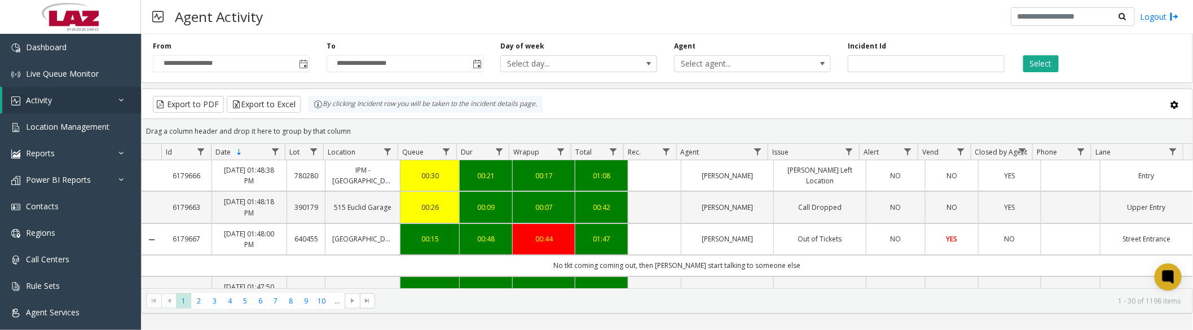
click at [297, 59] on span "Toggle popup" at bounding box center [303, 64] width 12 height 18
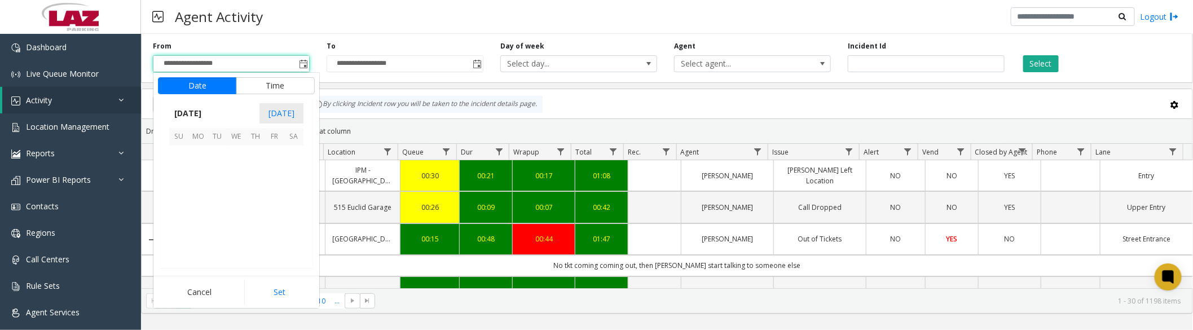
scroll to position [202489, 0]
click at [192, 162] on span "1" at bounding box center [197, 155] width 19 height 19
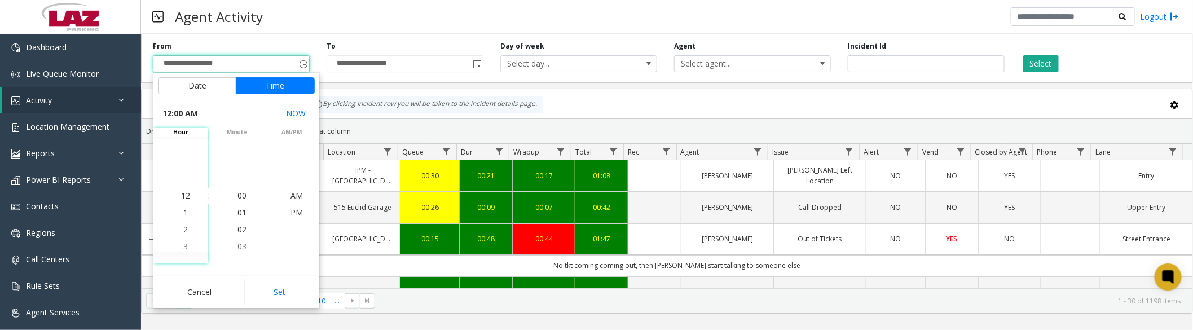
click at [266, 295] on button "Set" at bounding box center [279, 292] width 71 height 25
type input "**********"
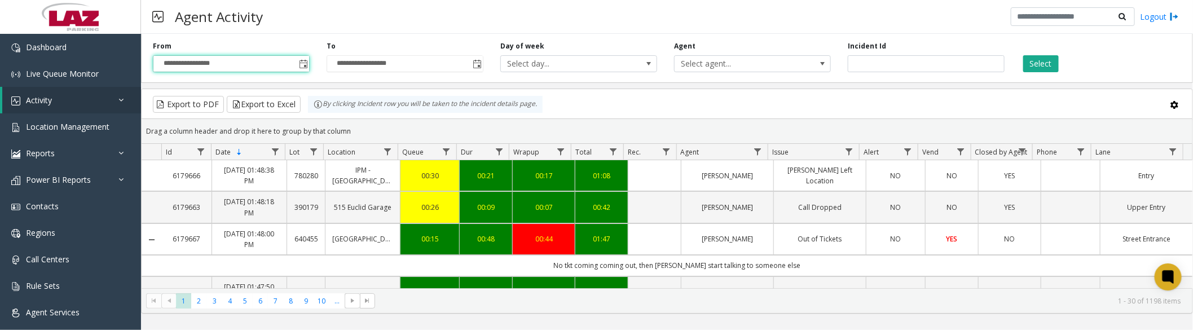
click at [743, 60] on span "Select agent..." at bounding box center [737, 64] width 125 height 16
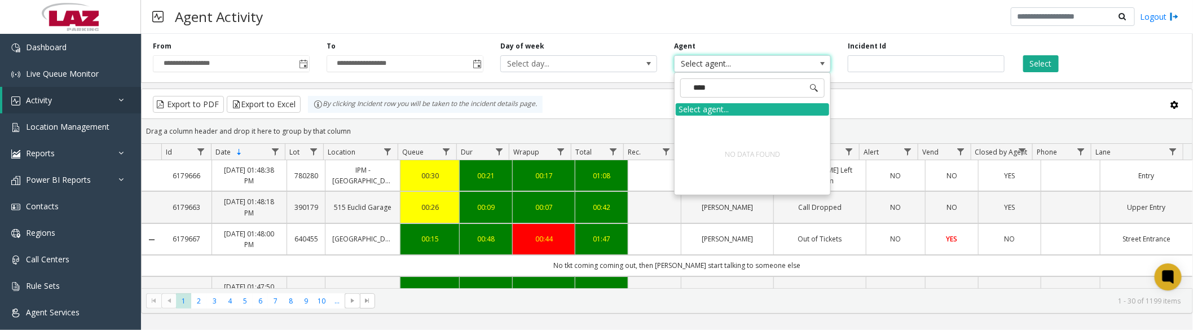
type input "***"
click at [41, 103] on span "Activity" at bounding box center [39, 100] width 26 height 11
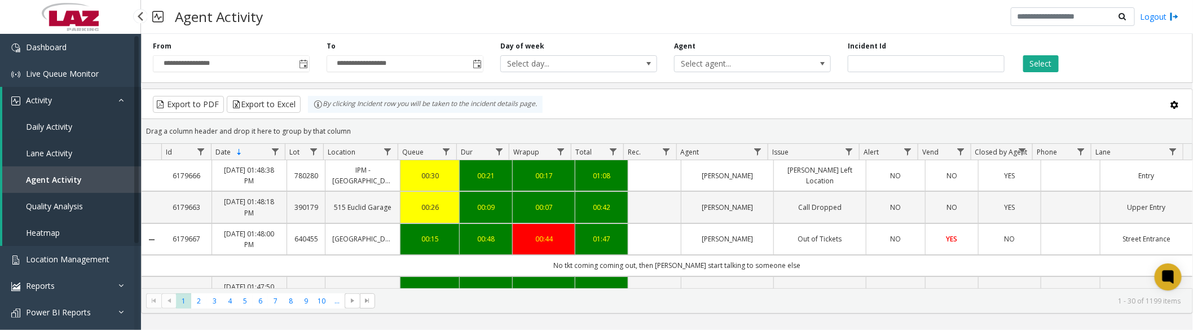
click at [40, 130] on span "Daily Activity" at bounding box center [49, 126] width 46 height 11
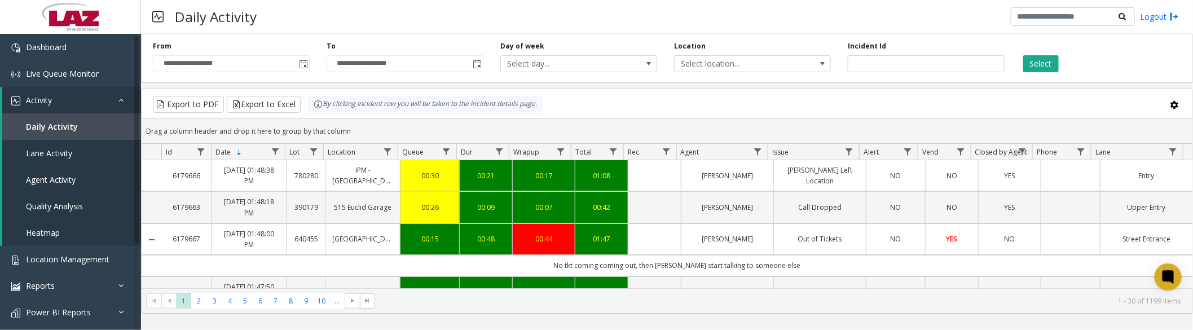
click at [306, 65] on span "Toggle popup" at bounding box center [303, 64] width 9 height 9
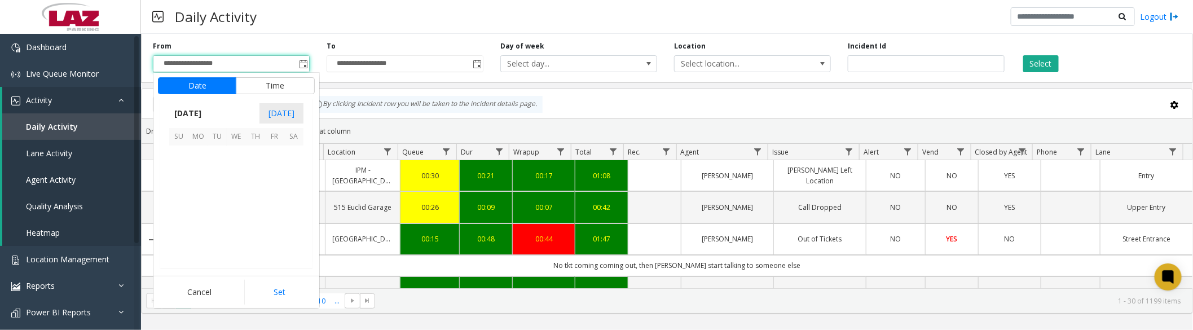
scroll to position [202489, 0]
click at [195, 149] on span "1" at bounding box center [197, 155] width 19 height 19
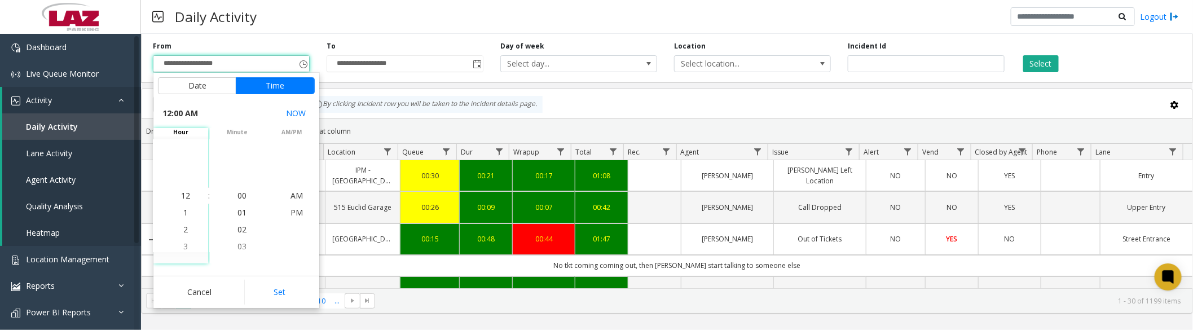
click at [277, 296] on button "Set" at bounding box center [279, 292] width 71 height 25
type input "**********"
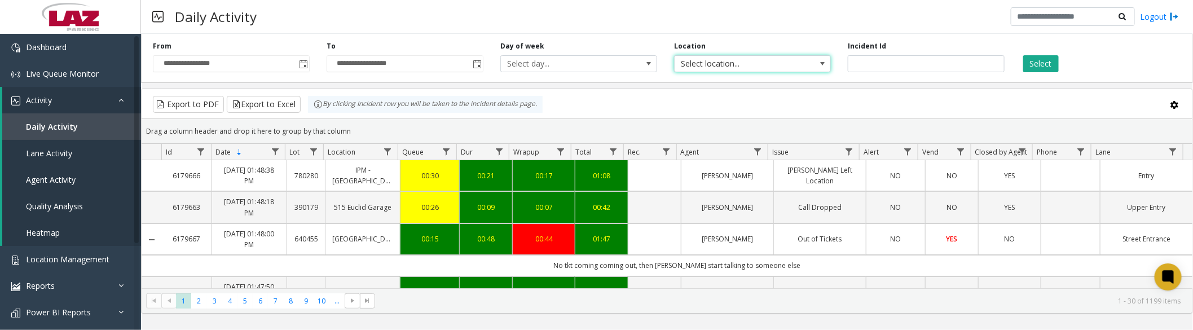
click at [720, 65] on span "Select location..." at bounding box center [737, 64] width 125 height 16
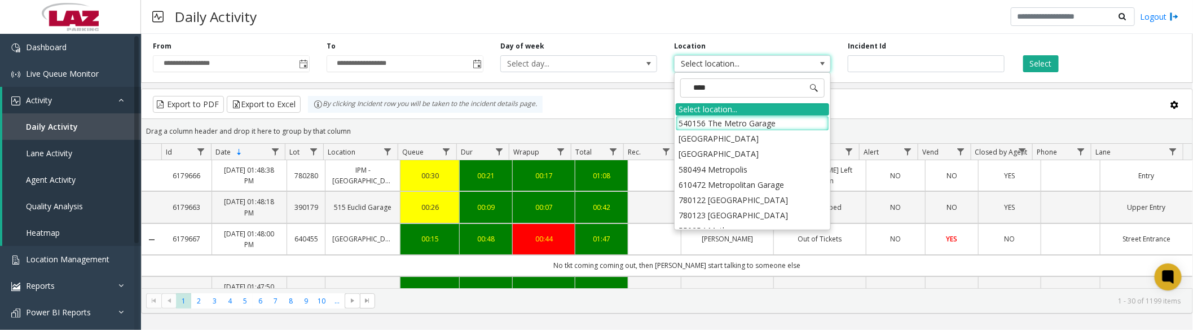
type input "*****"
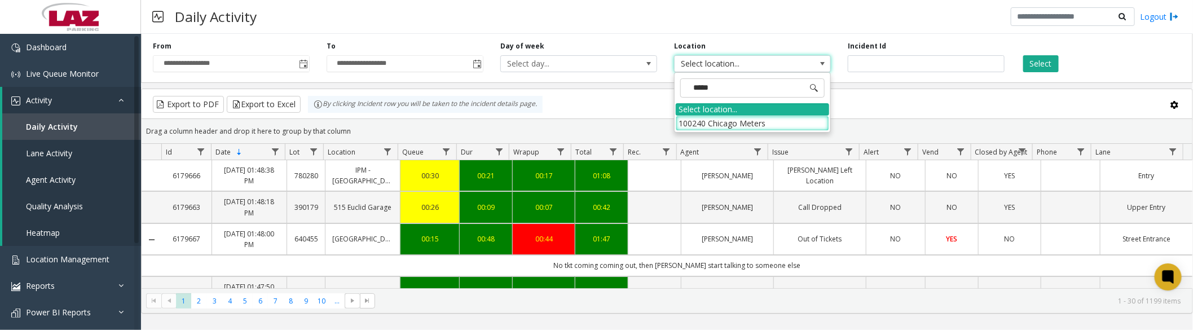
click at [687, 116] on li "100240 Chicago Meters" at bounding box center [752, 123] width 153 height 15
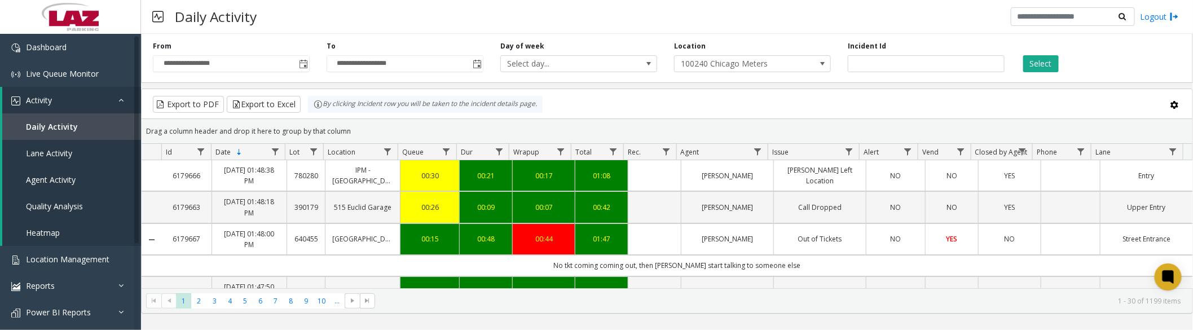
click at [1039, 61] on button "Select" at bounding box center [1042, 63] width 36 height 17
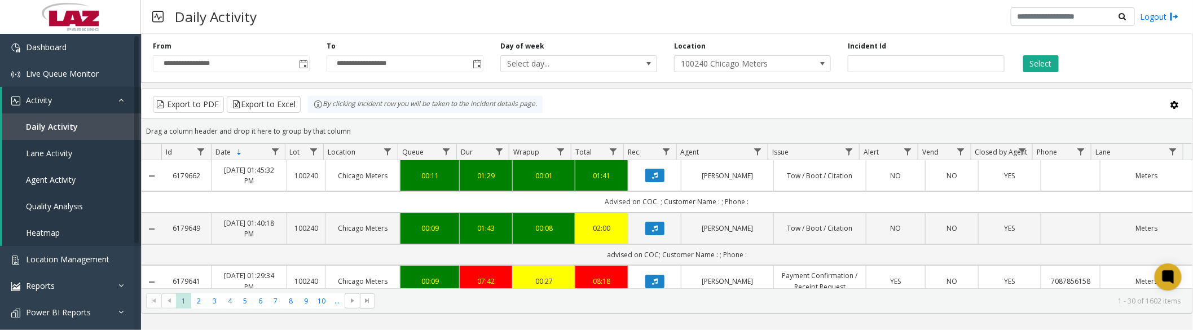
click at [760, 153] on span "Data table" at bounding box center [757, 151] width 9 height 9
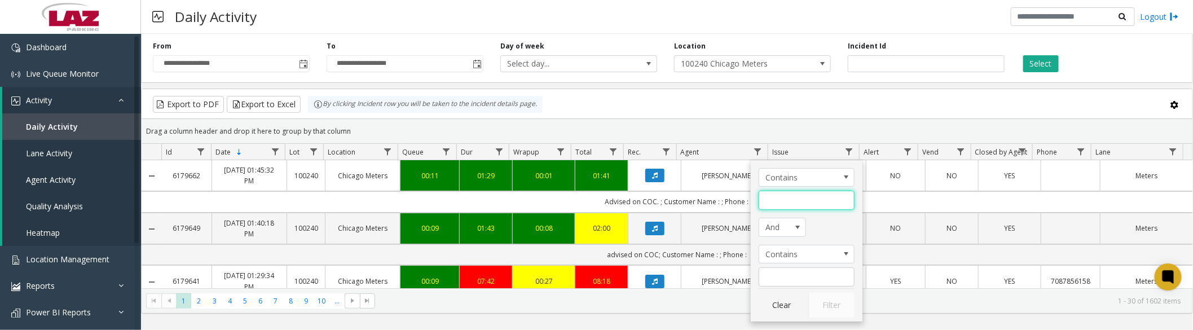
click at [785, 199] on input "Agent Filter" at bounding box center [807, 200] width 96 height 19
type input "***"
click button "Filter" at bounding box center [832, 305] width 46 height 25
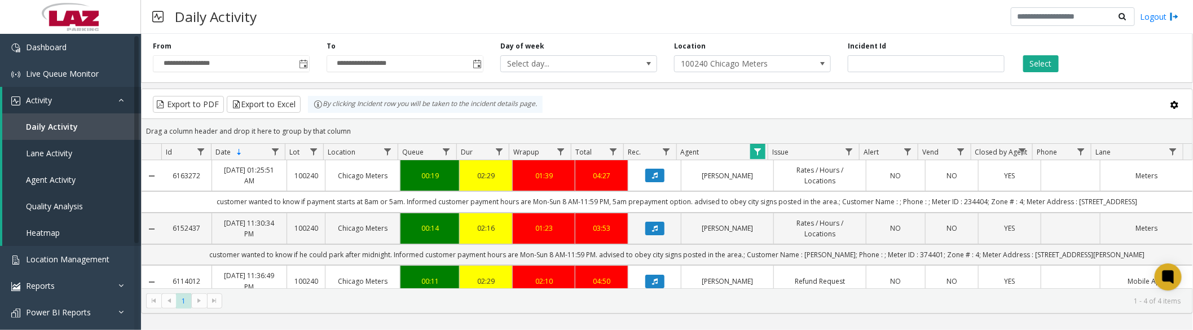
click at [655, 227] on button "Data table" at bounding box center [655, 229] width 19 height 14
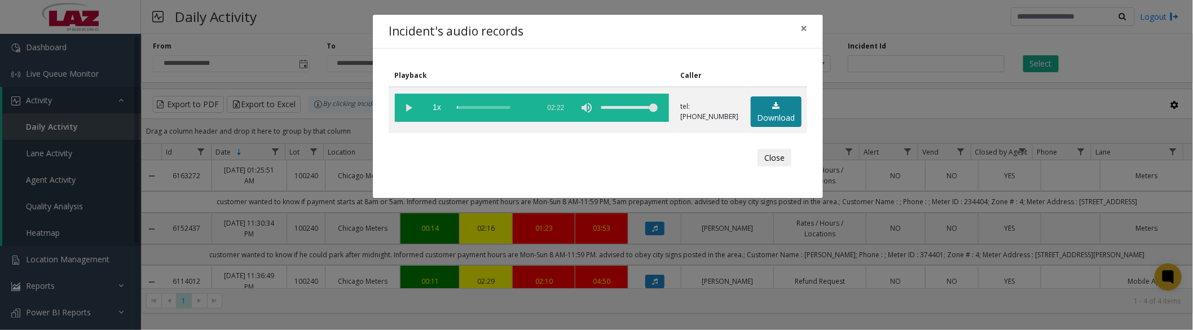
click at [792, 110] on link "Download" at bounding box center [776, 111] width 51 height 31
click at [766, 159] on button "Close" at bounding box center [775, 158] width 34 height 18
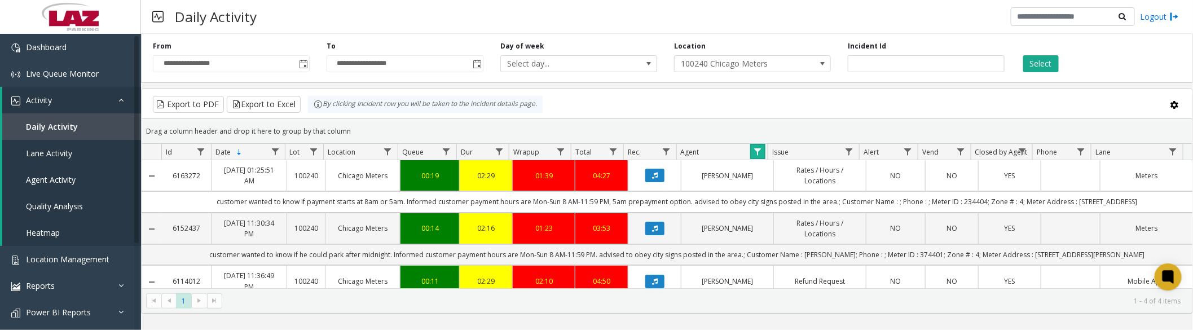
click at [763, 153] on link "Data table" at bounding box center [758, 151] width 15 height 15
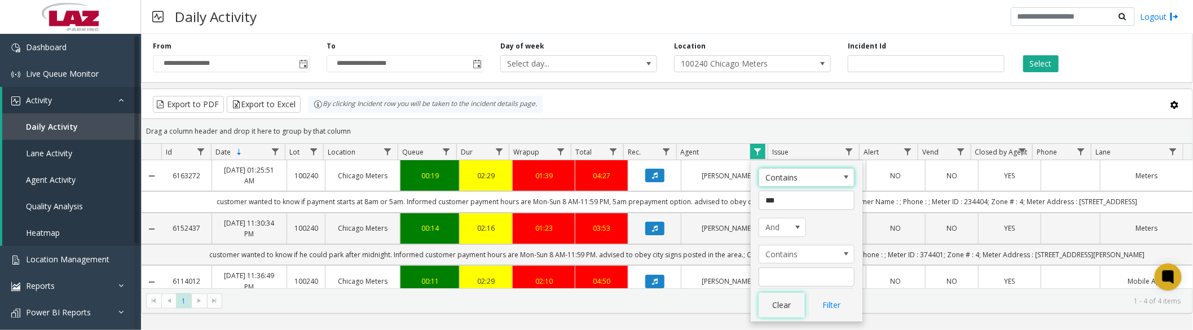
click at [786, 311] on button "Clear" at bounding box center [782, 305] width 46 height 25
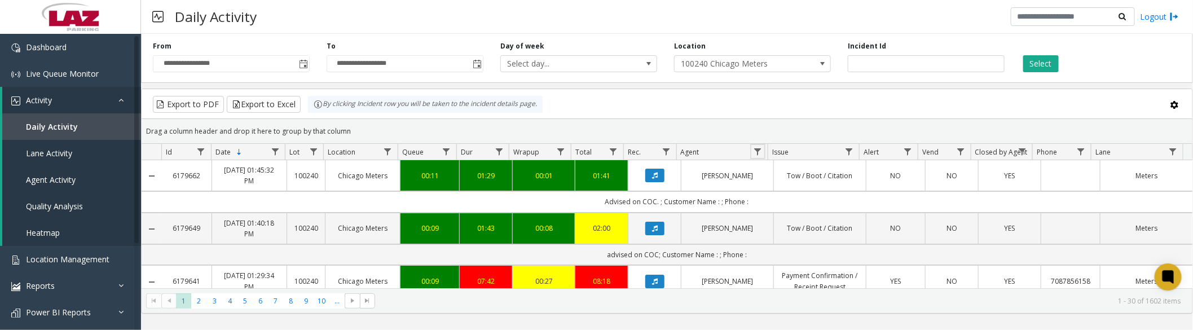
click at [761, 156] on span "Data table" at bounding box center [757, 151] width 9 height 9
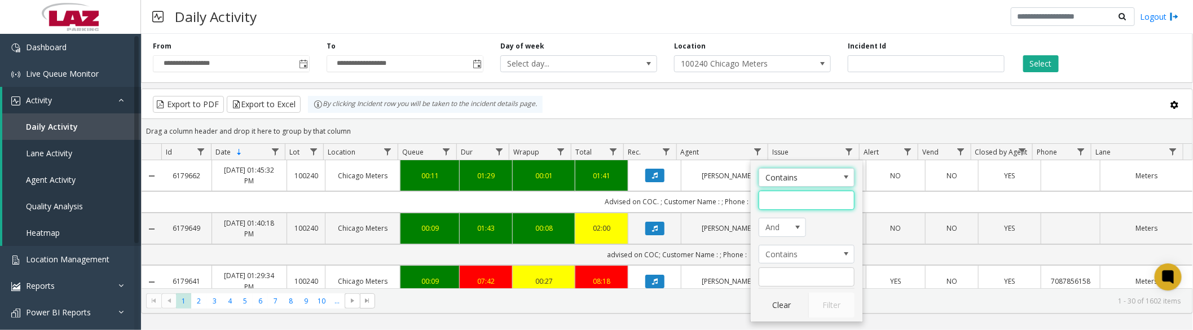
click at [769, 200] on input "Agent Filter" at bounding box center [807, 200] width 96 height 19
type input "******"
click button "Filter" at bounding box center [832, 305] width 46 height 25
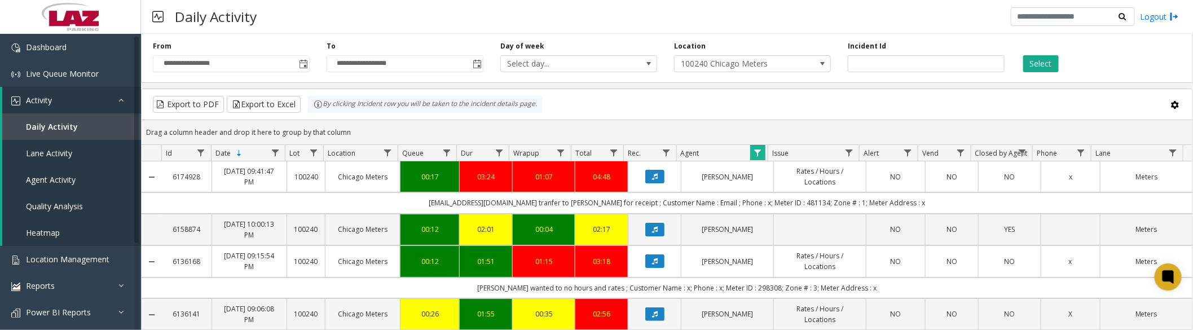
click at [652, 232] on icon "Data table" at bounding box center [655, 229] width 6 height 7
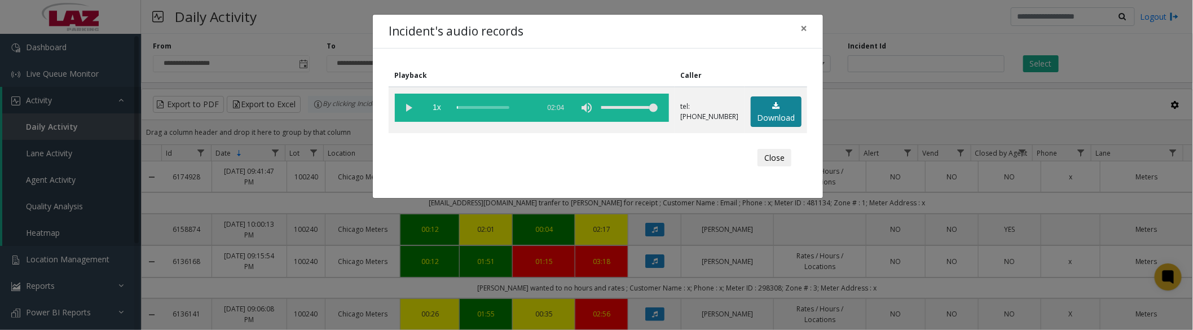
click at [760, 111] on link "Download" at bounding box center [776, 111] width 51 height 31
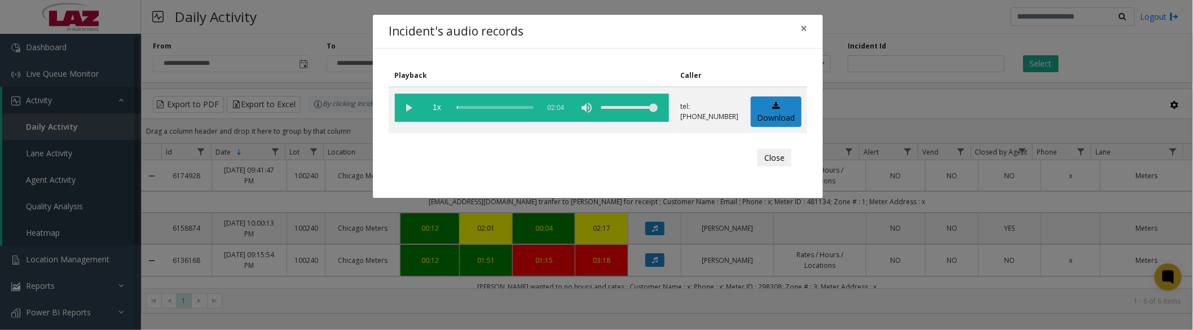
click at [409, 107] on vg-play-pause at bounding box center [409, 108] width 28 height 28
drag, startPoint x: 503, startPoint y: 106, endPoint x: 425, endPoint y: 108, distance: 78.5
click at [425, 108] on vg-controls "1x 02:04" at bounding box center [532, 108] width 274 height 28
click at [409, 103] on vg-play-pause at bounding box center [409, 108] width 28 height 28
click at [407, 107] on vg-play-pause at bounding box center [409, 108] width 28 height 28
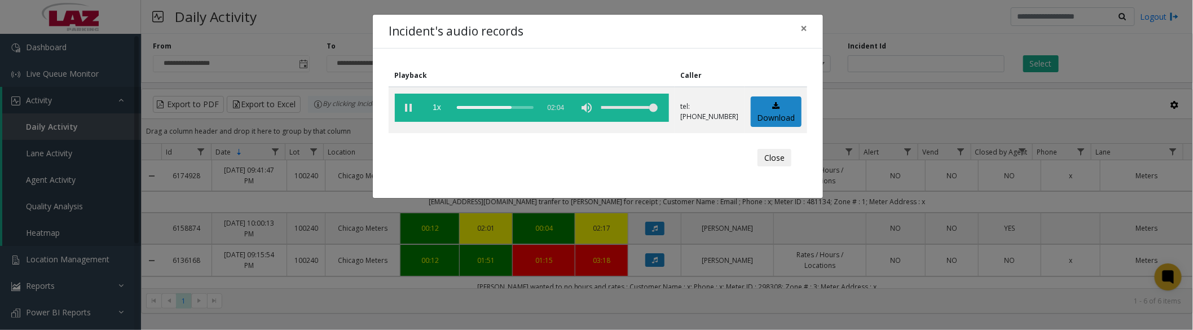
click at [407, 107] on vg-play-pause at bounding box center [409, 108] width 28 height 28
click at [403, 105] on vg-play-pause at bounding box center [409, 108] width 28 height 28
click at [778, 156] on button "Close" at bounding box center [775, 158] width 34 height 18
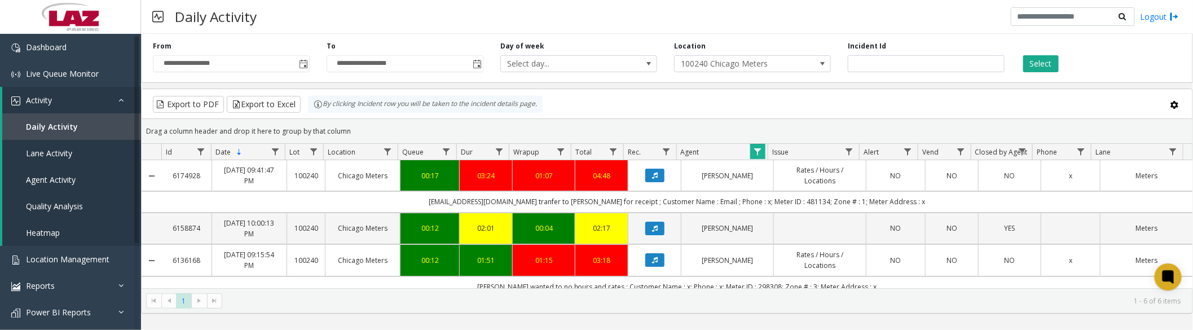
click at [301, 63] on span "Toggle popup" at bounding box center [303, 64] width 9 height 9
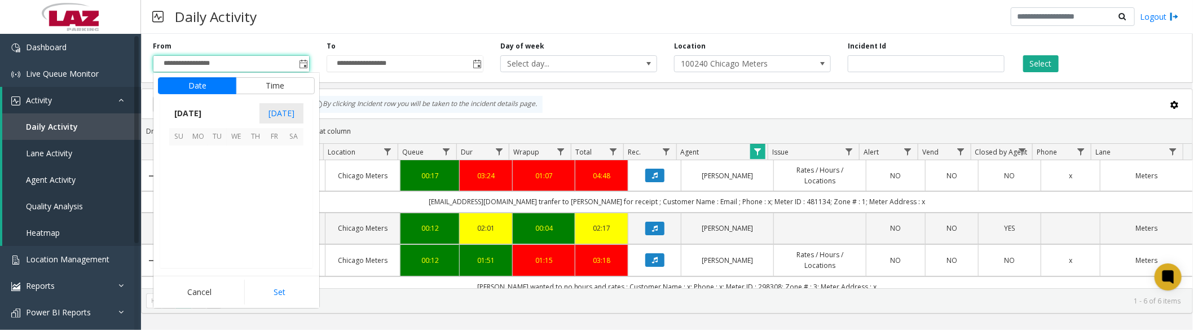
scroll to position [202489, 0]
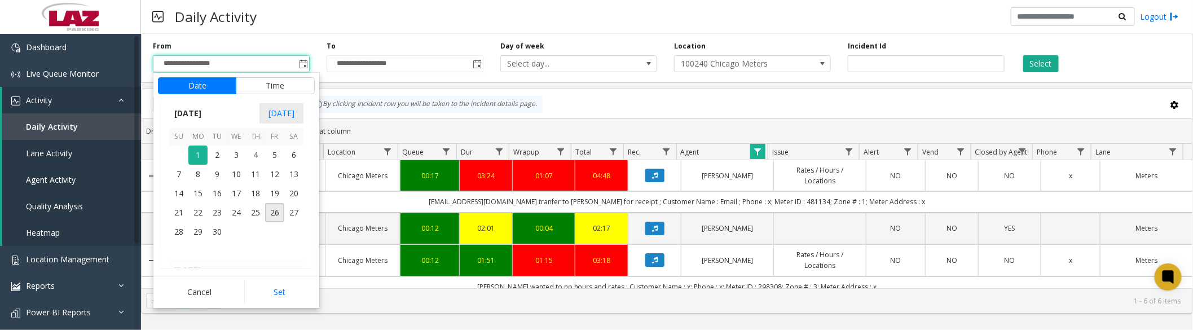
click at [204, 193] on span "15" at bounding box center [197, 193] width 19 height 19
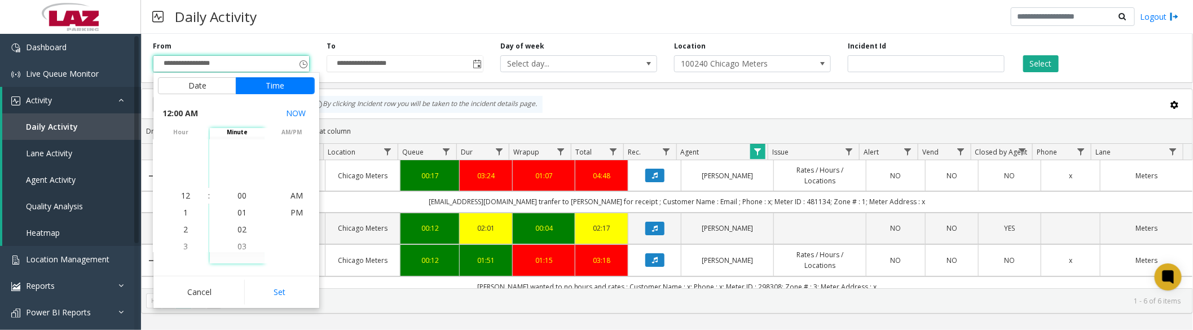
click at [265, 289] on button "Set" at bounding box center [279, 292] width 71 height 25
type input "**********"
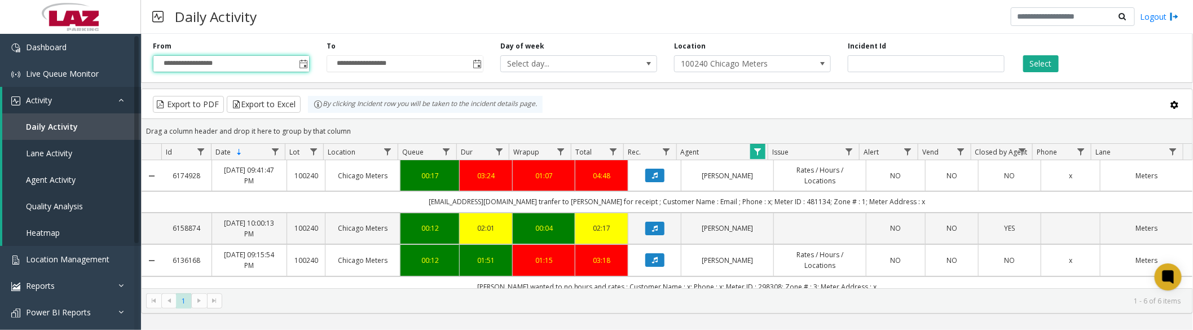
click at [756, 151] on span "Data table" at bounding box center [757, 151] width 9 height 9
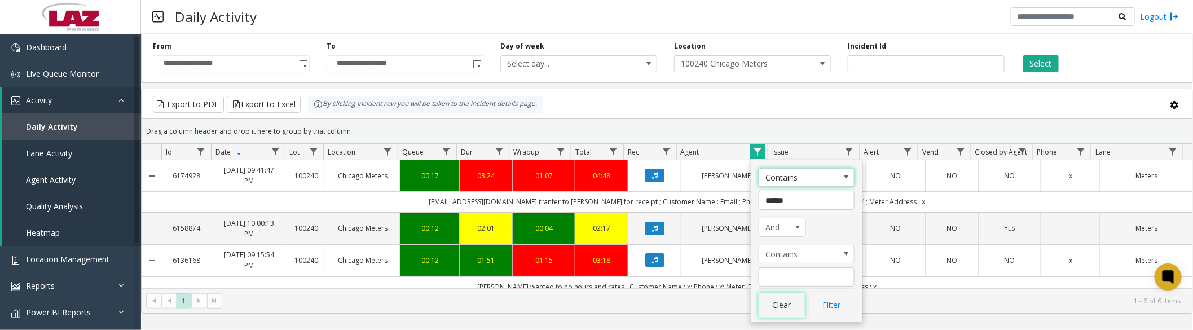
click at [787, 308] on button "Clear" at bounding box center [782, 305] width 46 height 25
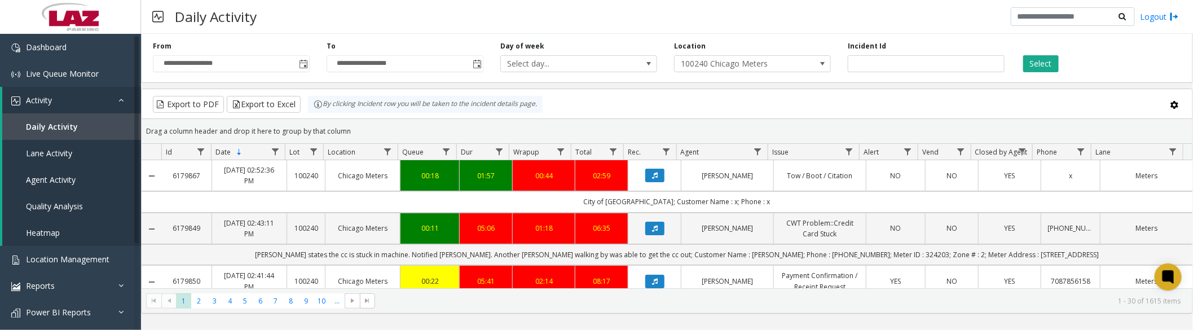
click at [745, 64] on span "100240 Chicago Meters" at bounding box center [737, 64] width 125 height 16
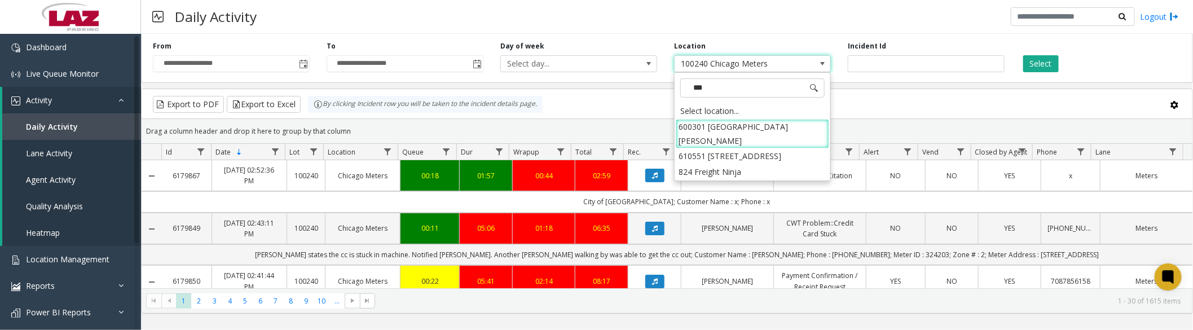
type input "****"
click at [694, 129] on li "824 Freight Ninja" at bounding box center [752, 126] width 153 height 15
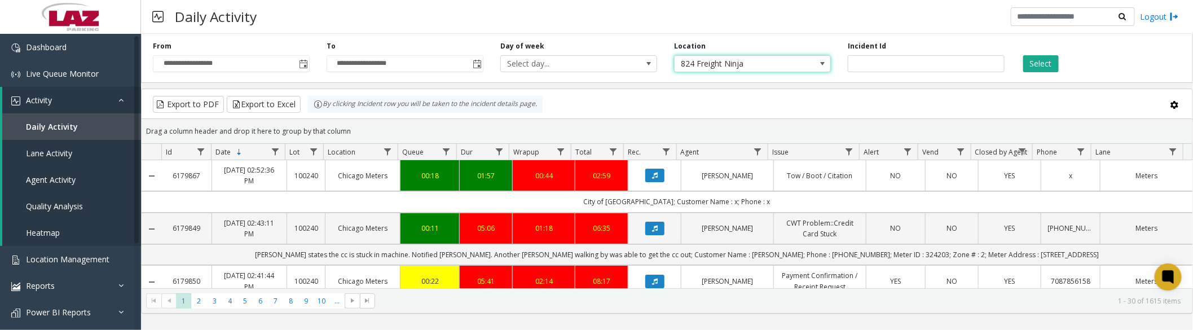
click at [1042, 62] on button "Select" at bounding box center [1042, 63] width 36 height 17
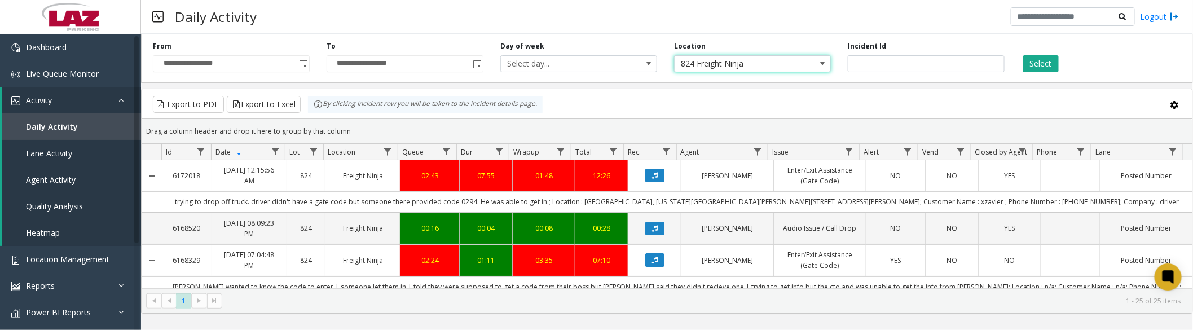
click at [827, 63] on span at bounding box center [822, 63] width 9 height 9
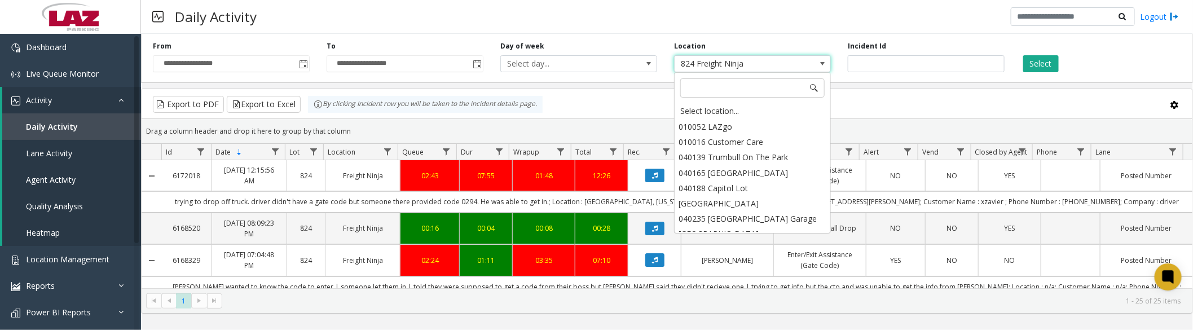
scroll to position [15950, 0]
click at [718, 113] on div "Select location..." at bounding box center [752, 111] width 153 height 16
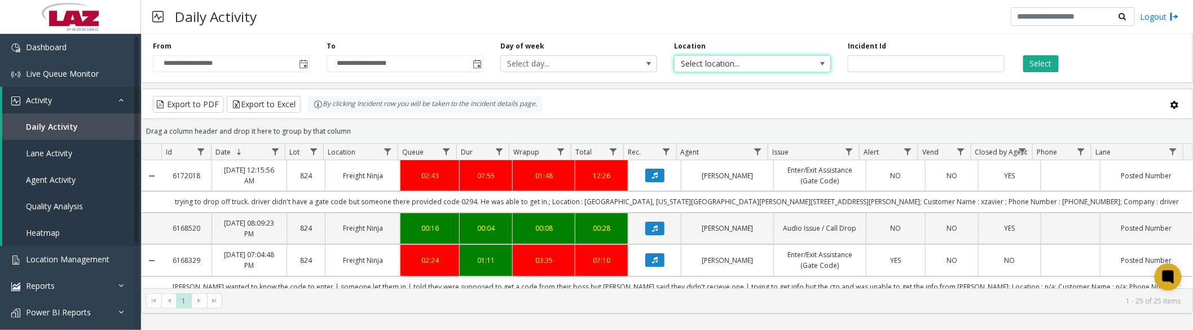
click at [305, 64] on span "Toggle popup" at bounding box center [303, 64] width 9 height 9
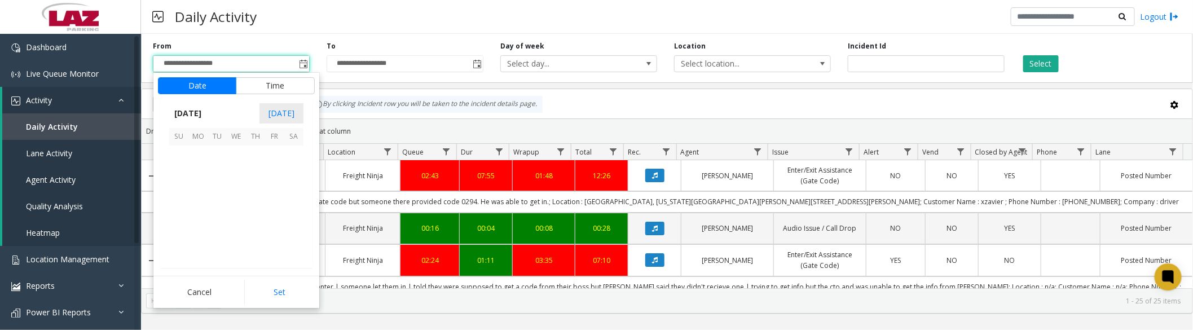
scroll to position [202489, 0]
click at [201, 153] on span "1" at bounding box center [197, 155] width 19 height 19
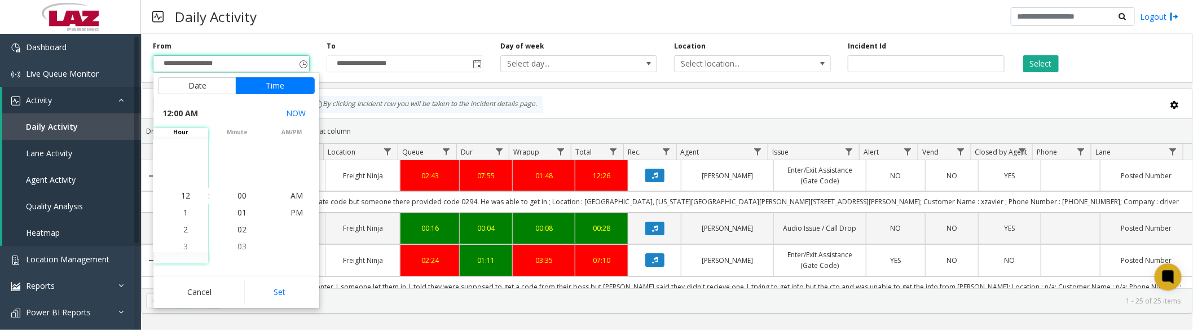
click at [266, 291] on button "Set" at bounding box center [279, 292] width 71 height 25
type input "**********"
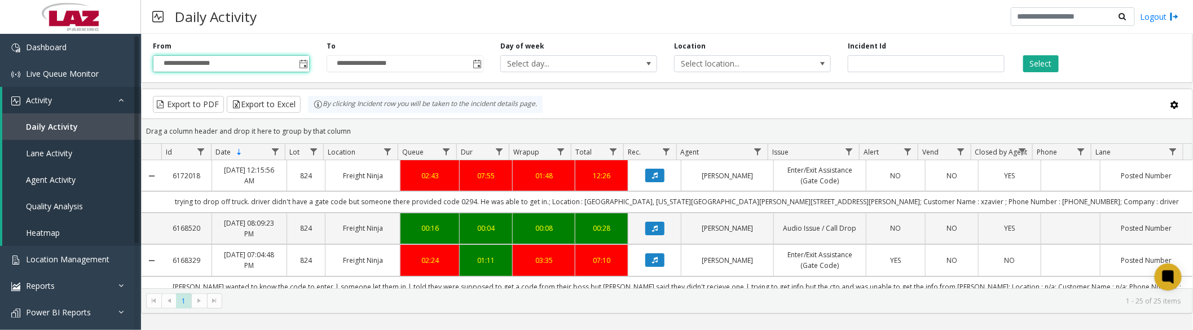
click at [754, 152] on span "Data table" at bounding box center [757, 151] width 9 height 9
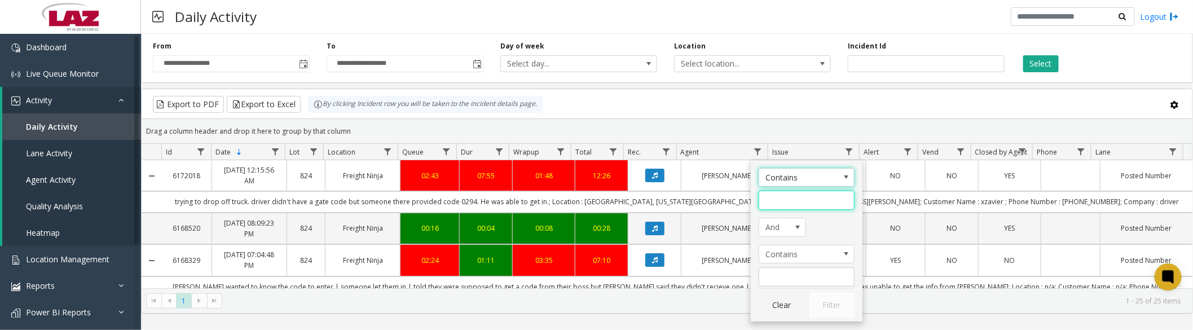
click at [773, 200] on input "Agent Filter" at bounding box center [807, 200] width 96 height 19
type input "****"
click button "Filter" at bounding box center [832, 305] width 46 height 25
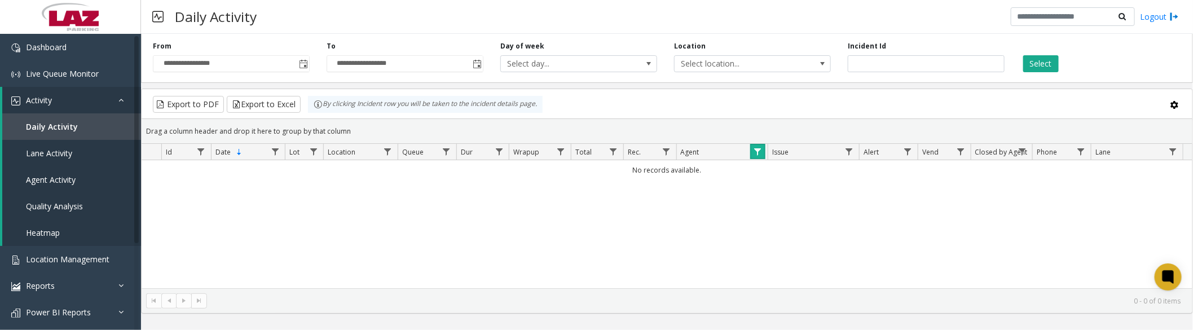
click at [759, 153] on span "Data table" at bounding box center [757, 151] width 9 height 9
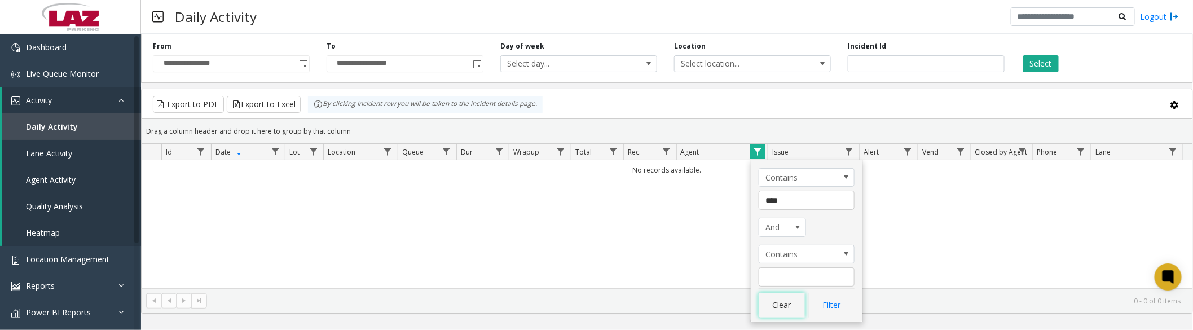
click at [769, 304] on button "Clear" at bounding box center [782, 305] width 46 height 25
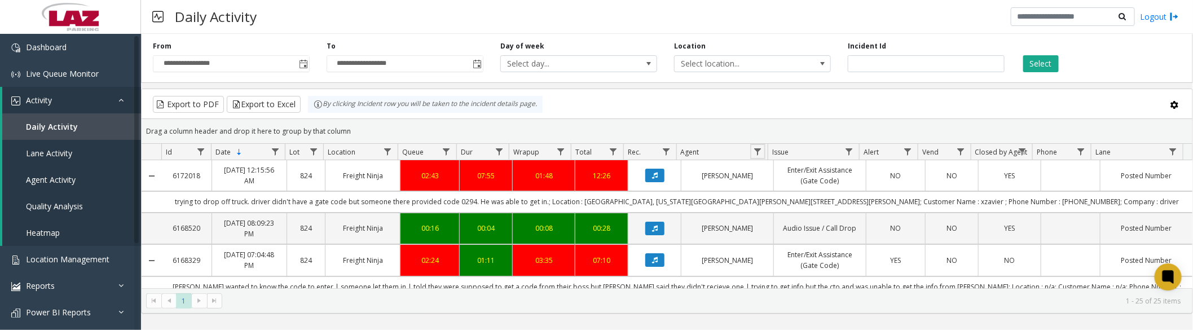
click at [758, 153] on span "Data table" at bounding box center [757, 151] width 9 height 9
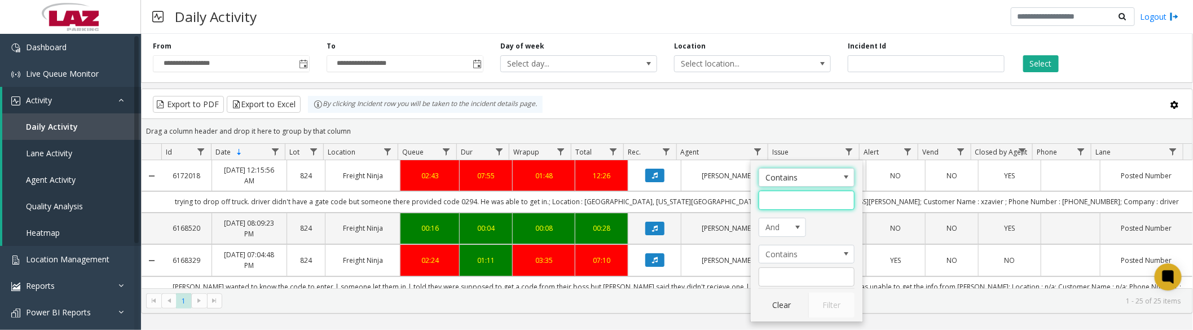
click at [774, 201] on input "Agent Filter" at bounding box center [807, 200] width 96 height 19
type input "***"
click button "Filter" at bounding box center [832, 305] width 46 height 25
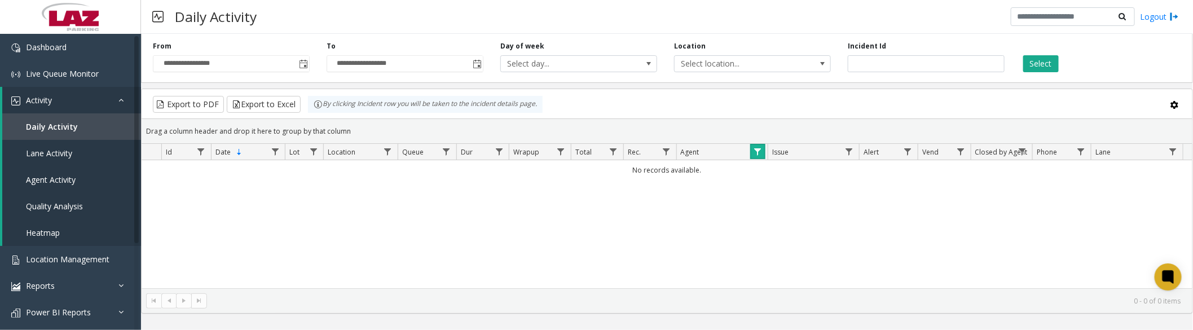
click at [759, 148] on span "Data table" at bounding box center [757, 151] width 9 height 9
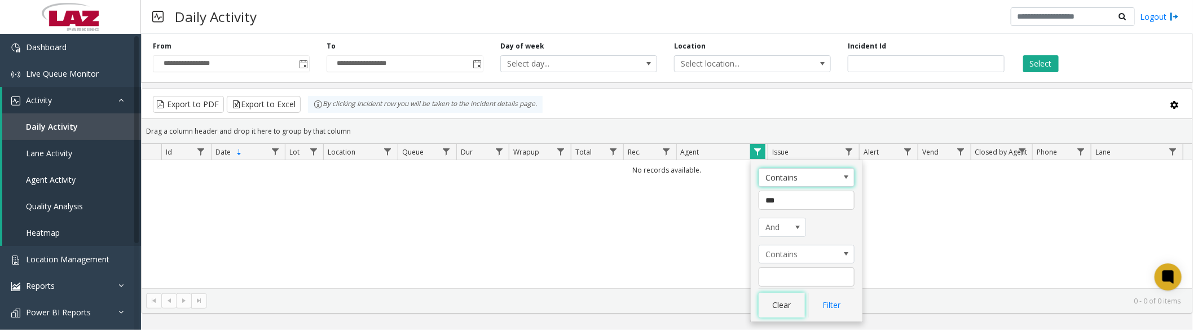
click at [775, 311] on button "Clear" at bounding box center [782, 305] width 46 height 25
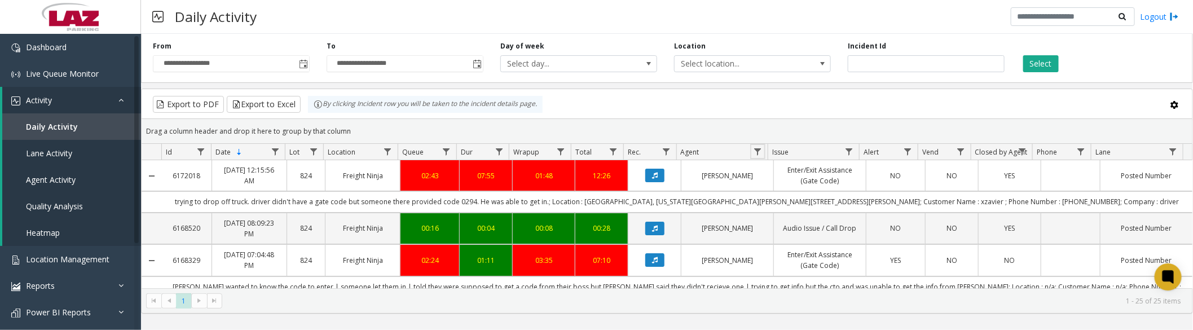
click at [754, 154] on span "Data table" at bounding box center [757, 151] width 9 height 9
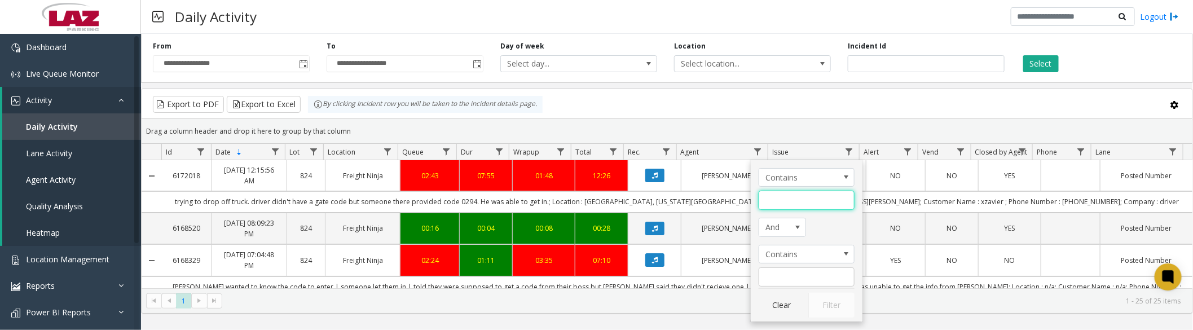
click at [772, 199] on input "Agent Filter" at bounding box center [807, 200] width 96 height 19
type input "****"
click button "Filter" at bounding box center [832, 305] width 46 height 25
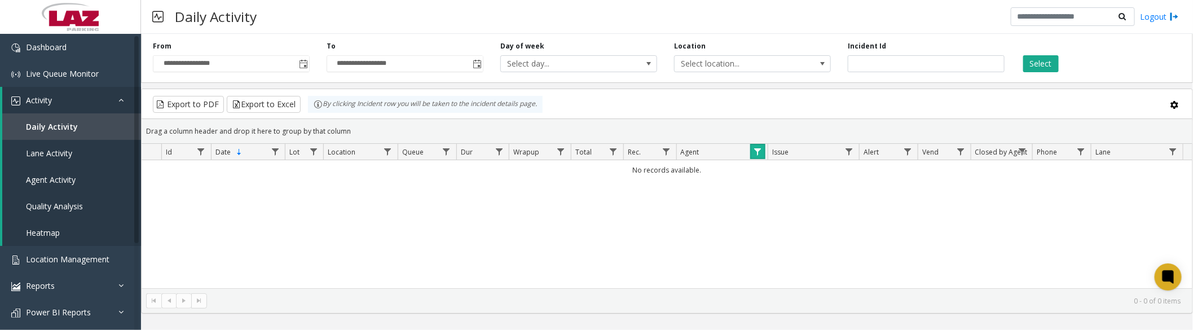
click at [751, 152] on link "Data table" at bounding box center [758, 151] width 15 height 15
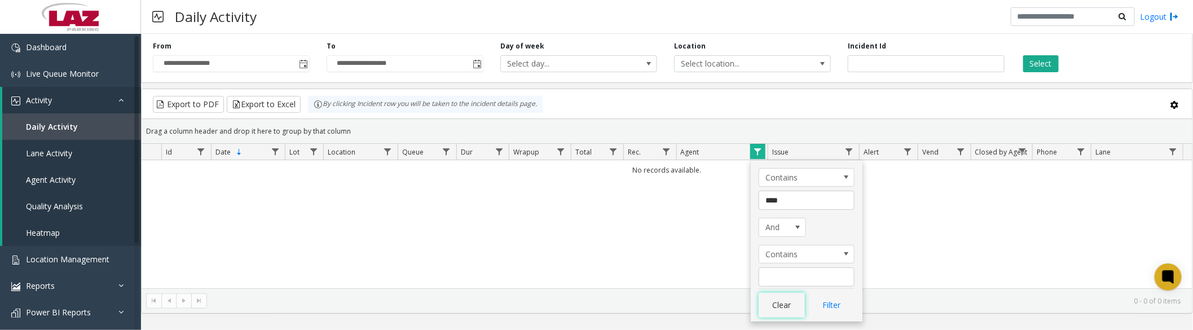
click at [781, 307] on button "Clear" at bounding box center [782, 305] width 46 height 25
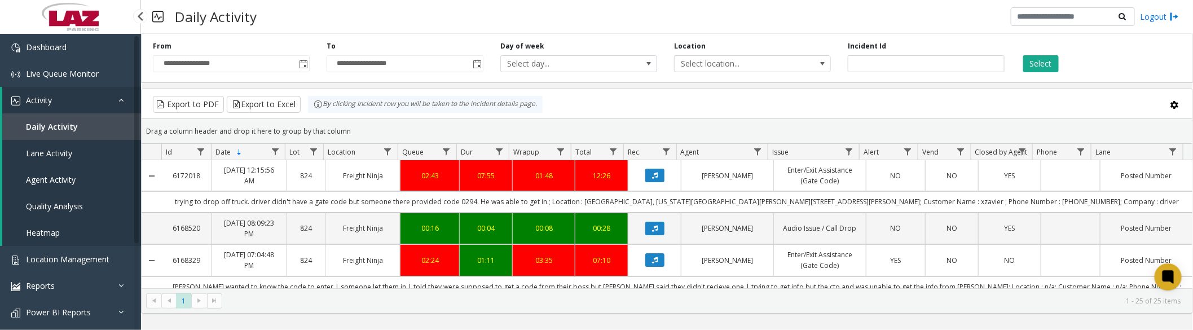
click at [68, 178] on span "Agent Activity" at bounding box center [51, 179] width 50 height 11
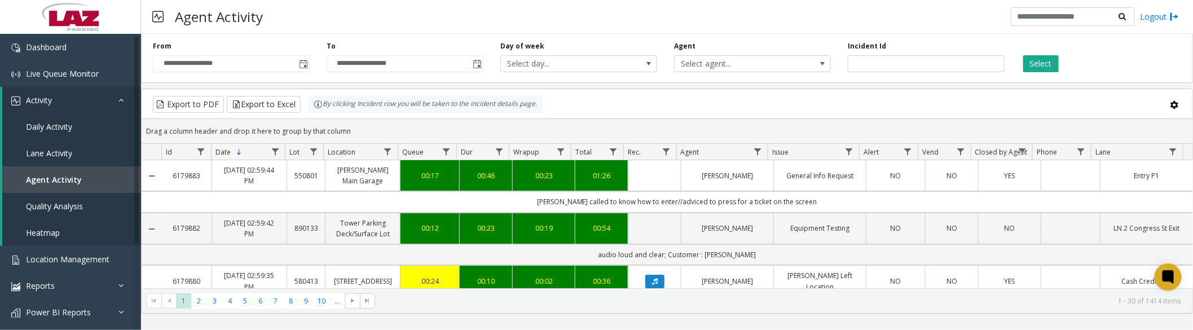
click at [305, 65] on span "Toggle popup" at bounding box center [303, 64] width 9 height 9
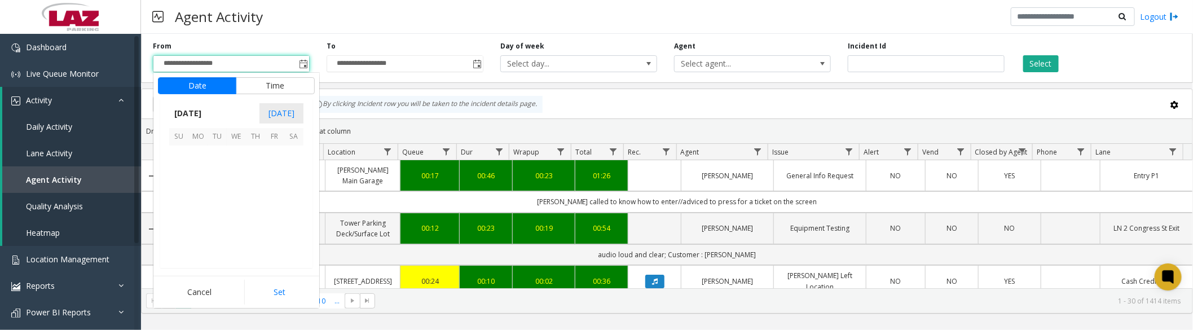
scroll to position [202489, 0]
click at [195, 157] on span "1" at bounding box center [197, 155] width 19 height 19
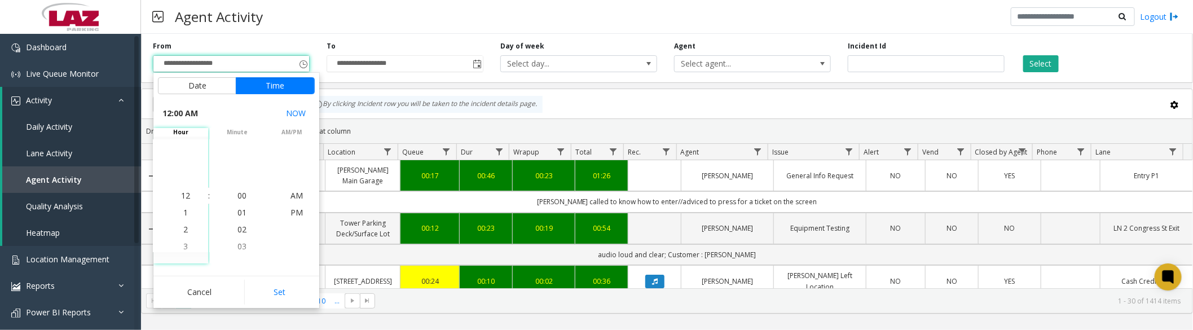
click at [261, 296] on button "Set" at bounding box center [279, 292] width 71 height 25
type input "**********"
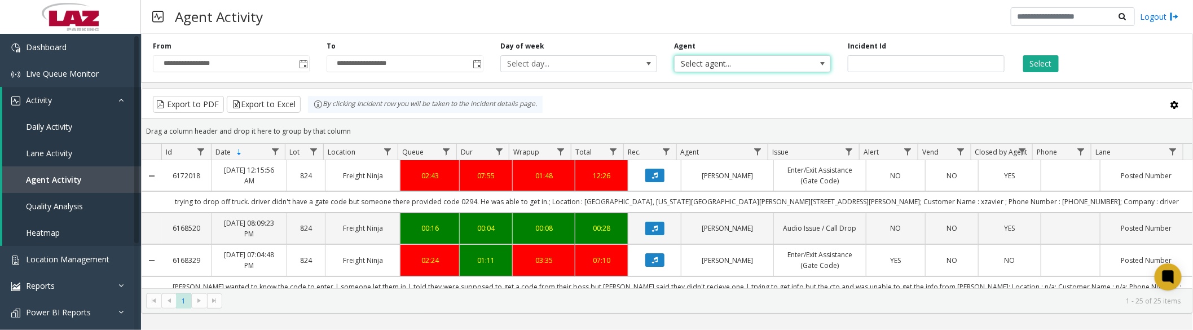
click at [732, 66] on span "Select agent..." at bounding box center [737, 64] width 125 height 16
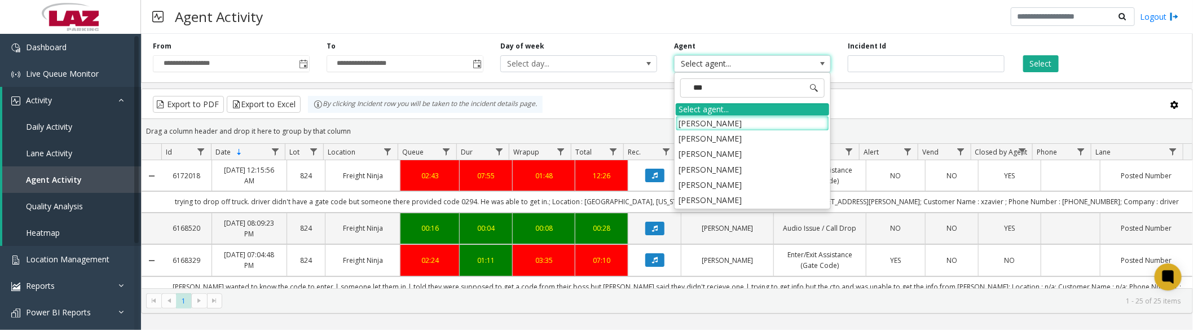
type input "****"
click at [729, 198] on li "[PERSON_NAME]" at bounding box center [752, 199] width 153 height 15
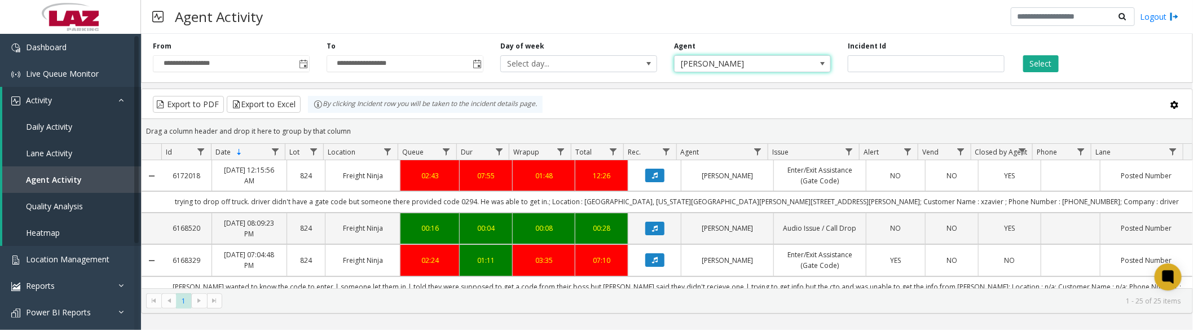
click at [1041, 64] on button "Select" at bounding box center [1042, 63] width 36 height 17
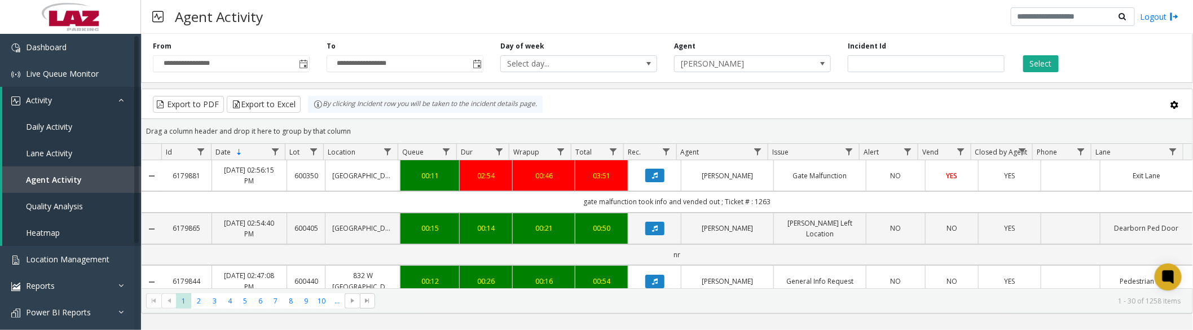
click at [653, 175] on button "Data table" at bounding box center [655, 176] width 19 height 14
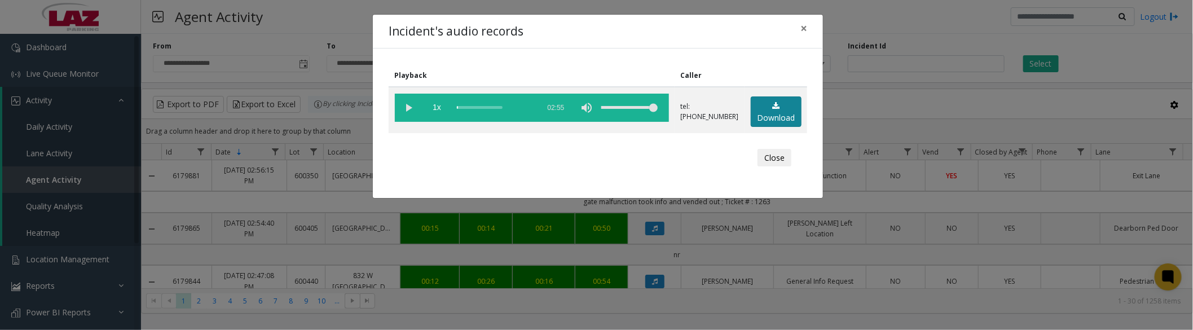
click at [770, 113] on link "Download" at bounding box center [776, 111] width 51 height 31
